Goal: Find specific page/section: Find specific page/section

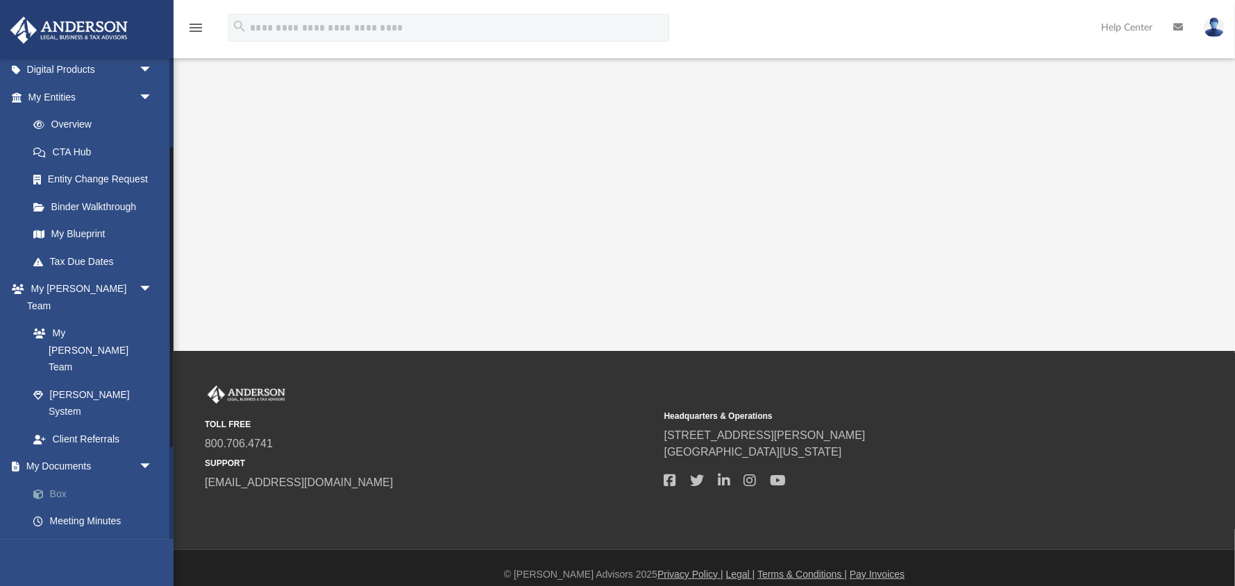
scroll to position [144, 0]
click at [61, 479] on link "Box" at bounding box center [96, 493] width 154 height 28
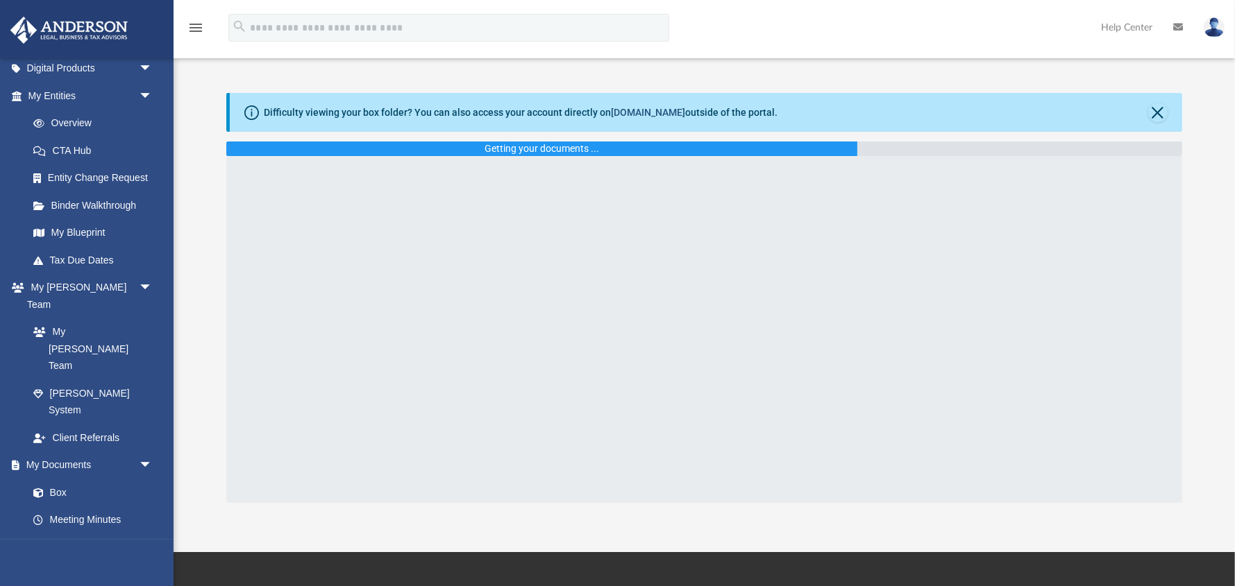
click at [644, 110] on link "[DOMAIN_NAME]" at bounding box center [648, 112] width 74 height 11
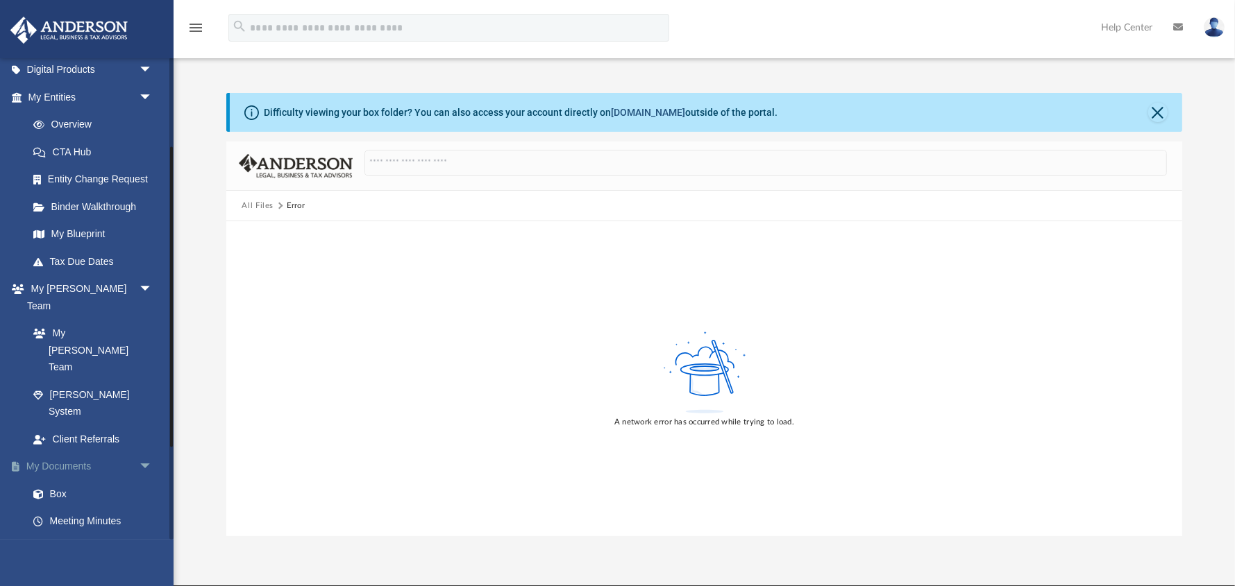
scroll to position [142, 0]
click at [143, 454] on span "arrow_drop_down" at bounding box center [153, 468] width 28 height 28
click at [146, 454] on span "arrow_drop_up" at bounding box center [153, 468] width 28 height 28
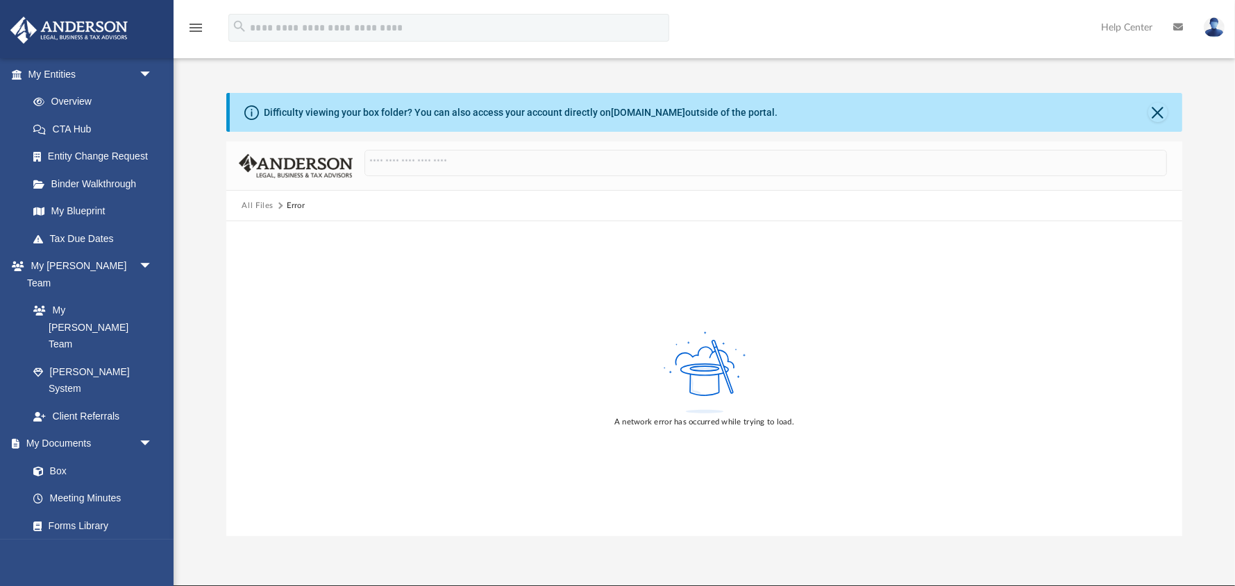
scroll to position [163, 0]
click at [94, 208] on link "My Blueprint" at bounding box center [96, 215] width 154 height 28
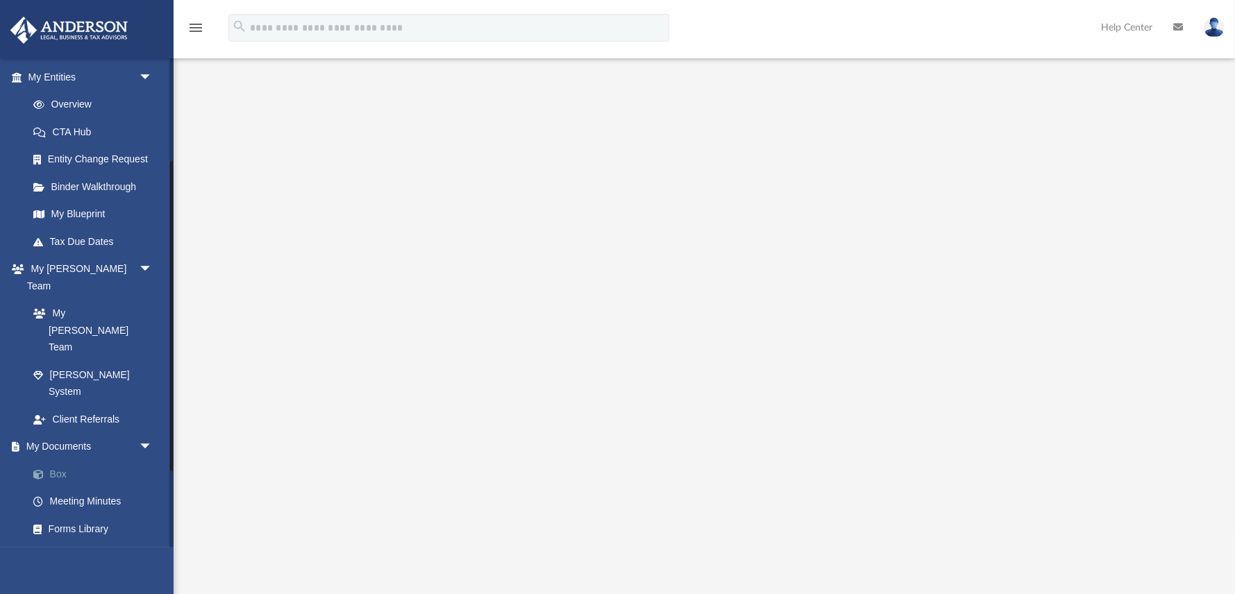
click at [55, 460] on link "Box" at bounding box center [96, 474] width 154 height 28
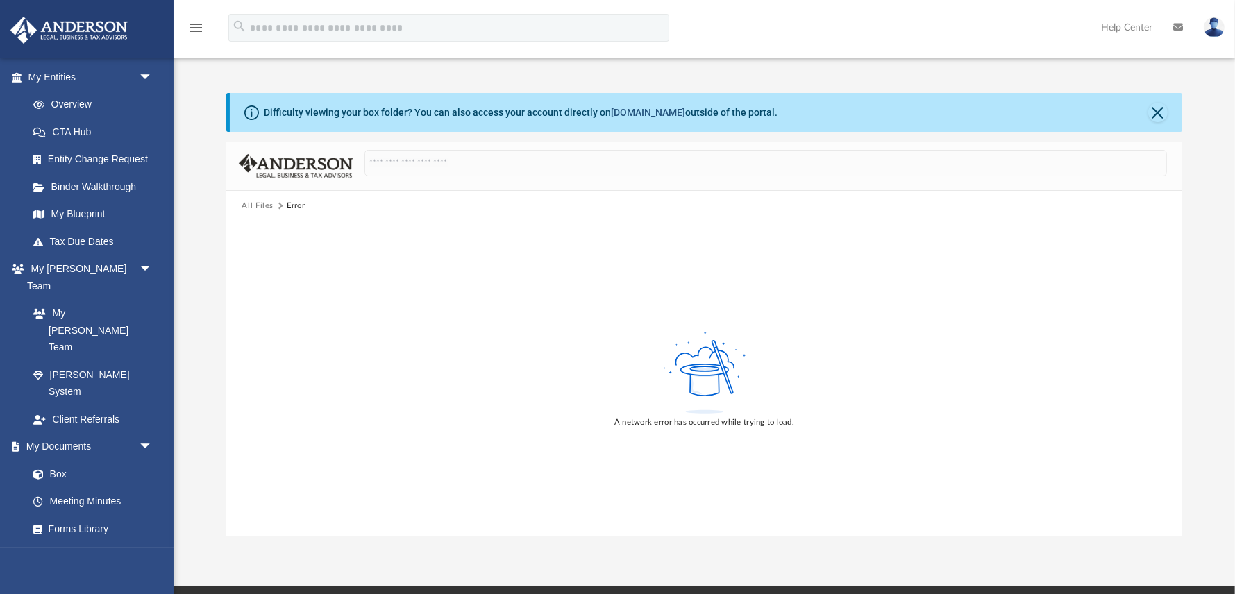
click at [661, 112] on link "[DOMAIN_NAME]" at bounding box center [648, 112] width 74 height 11
